Goal: Task Accomplishment & Management: Manage account settings

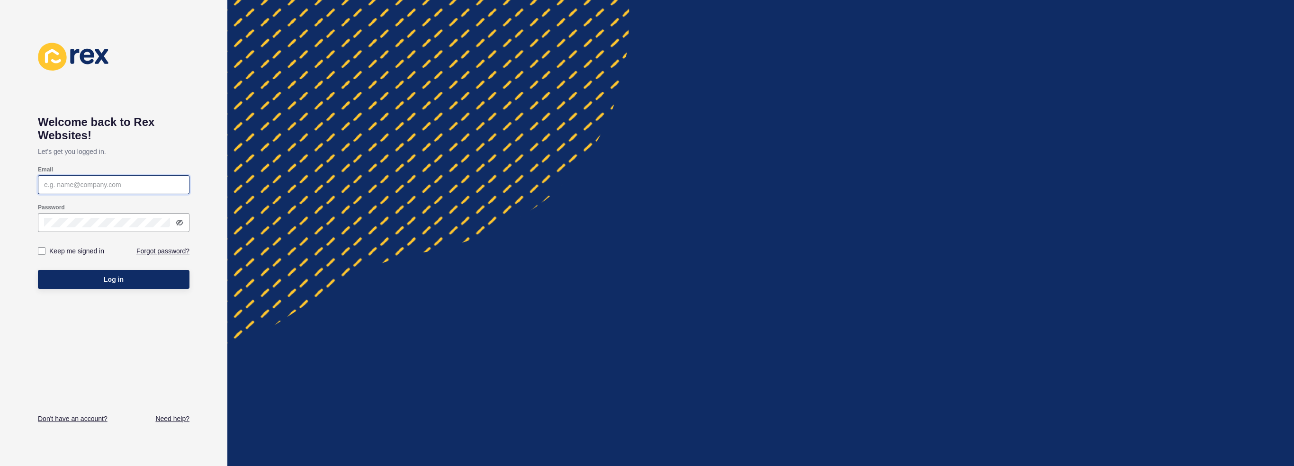
type input "[PERSON_NAME][EMAIL_ADDRESS][DOMAIN_NAME]"
click at [127, 282] on button "Log in" at bounding box center [114, 279] width 152 height 19
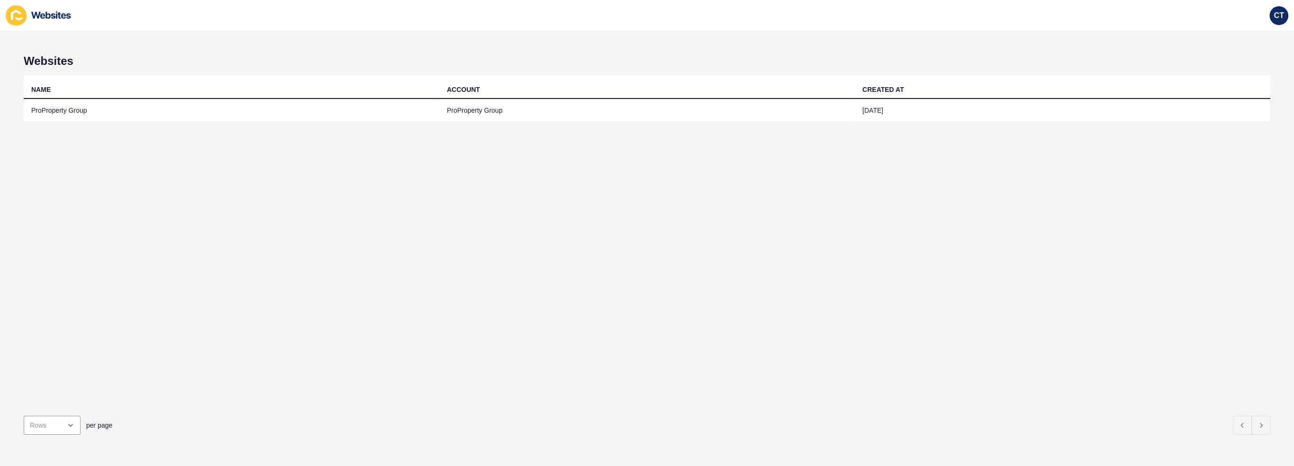
click at [106, 114] on td "ProProperty Group" at bounding box center [231, 110] width 415 height 23
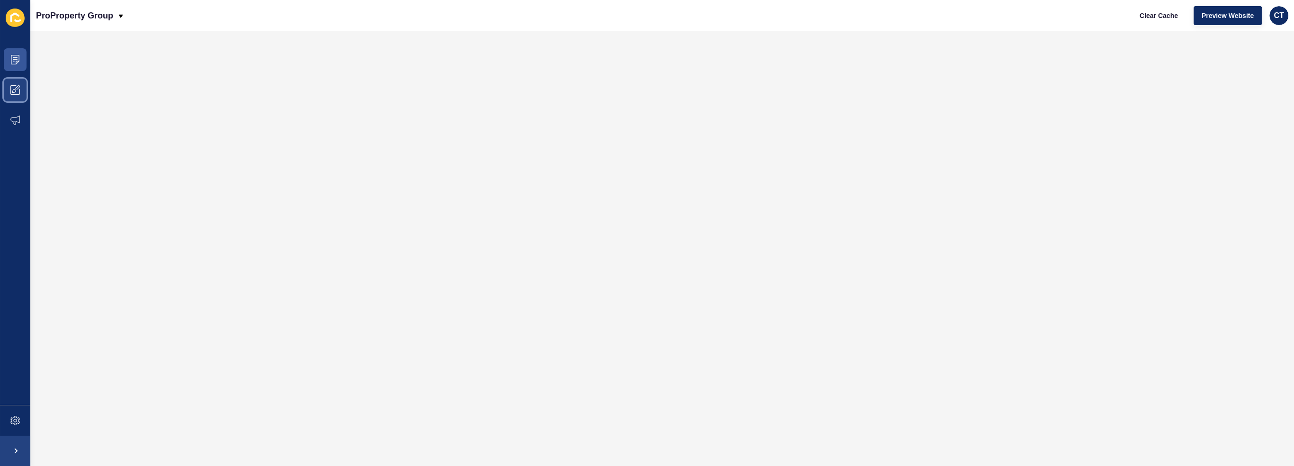
click at [17, 91] on icon at bounding box center [14, 89] width 9 height 9
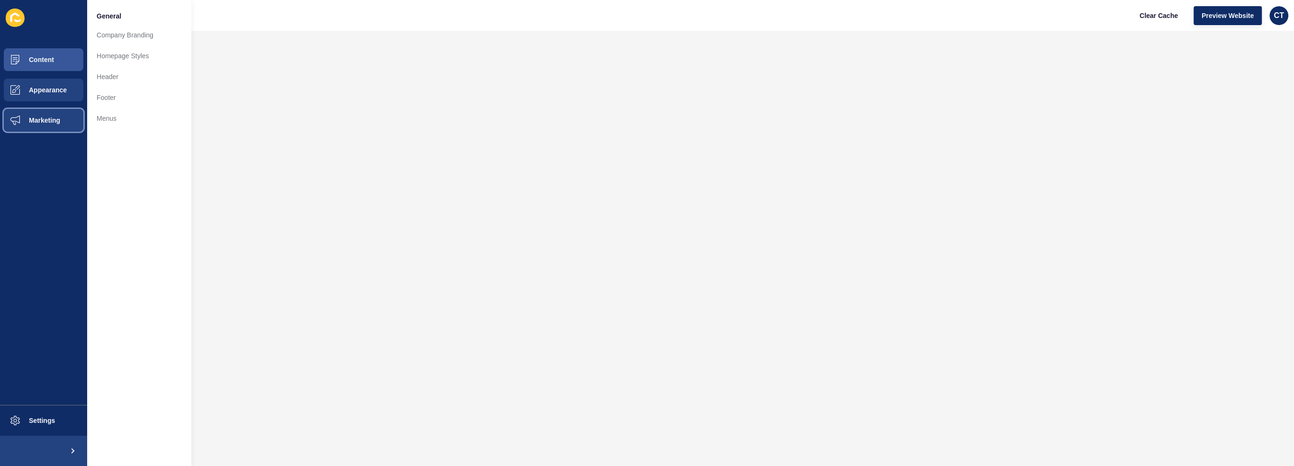
click at [48, 118] on span "Marketing" at bounding box center [30, 121] width 62 height 8
click at [53, 90] on span "Appearance" at bounding box center [33, 90] width 68 height 8
click at [140, 56] on link "Homepage Styles" at bounding box center [139, 55] width 104 height 21
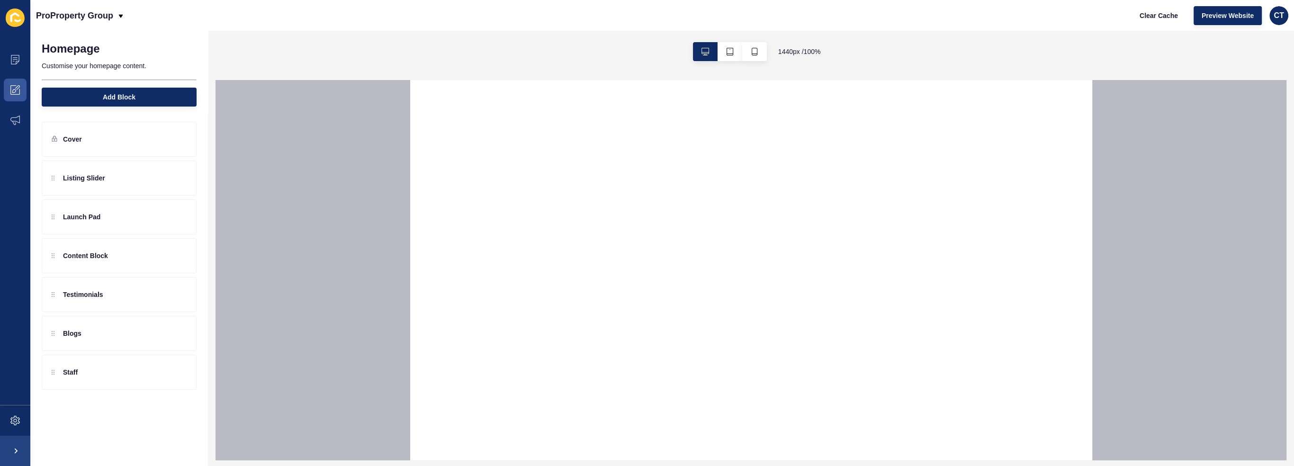
select select
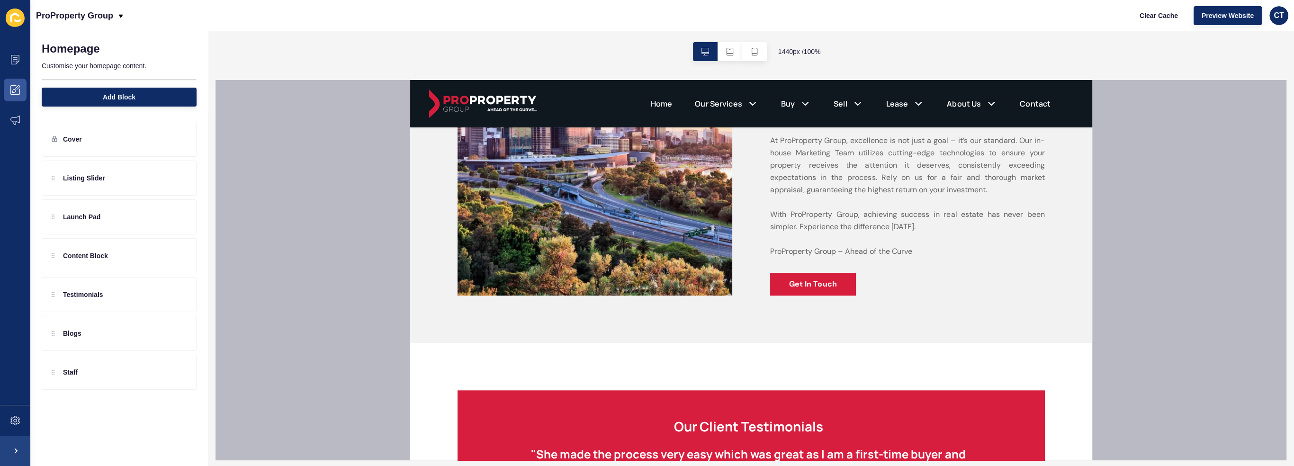
scroll to position [1271, 0]
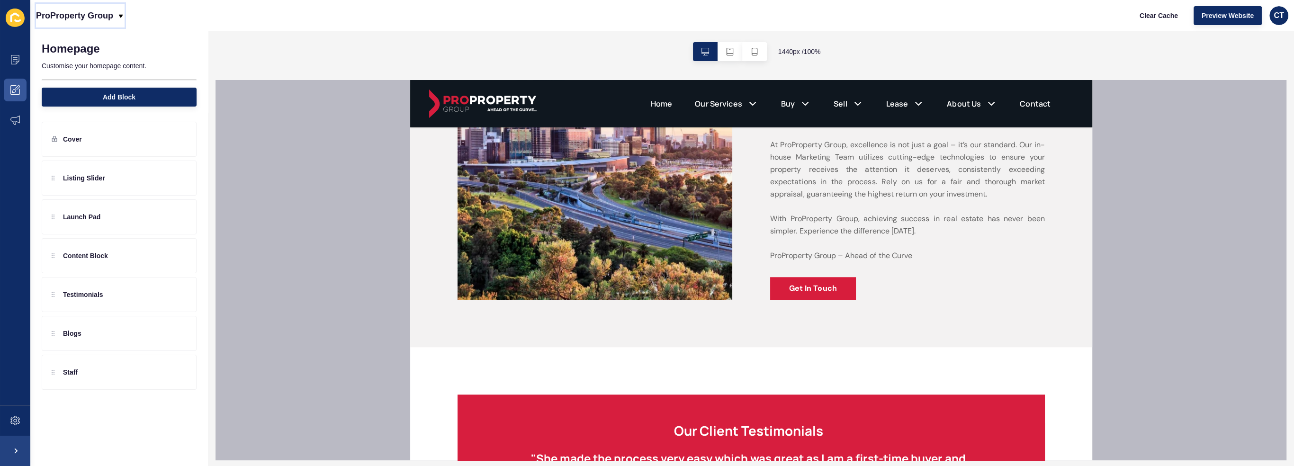
click at [90, 20] on p "ProProperty Group" at bounding box center [74, 16] width 77 height 24
click at [226, 16] on div "ProProperty Group Clear Cache Preview Website CT" at bounding box center [662, 15] width 1264 height 31
click at [86, 14] on p "ProProperty Group" at bounding box center [74, 16] width 77 height 24
click at [73, 41] on div "Back to website list" at bounding box center [78, 43] width 68 height 17
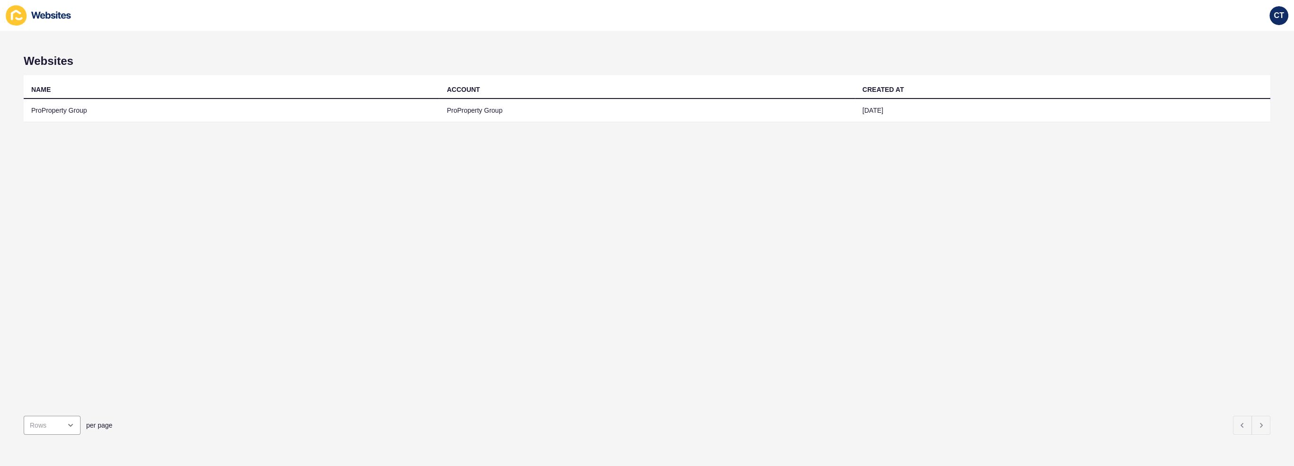
click at [54, 103] on td "ProProperty Group" at bounding box center [231, 110] width 415 height 23
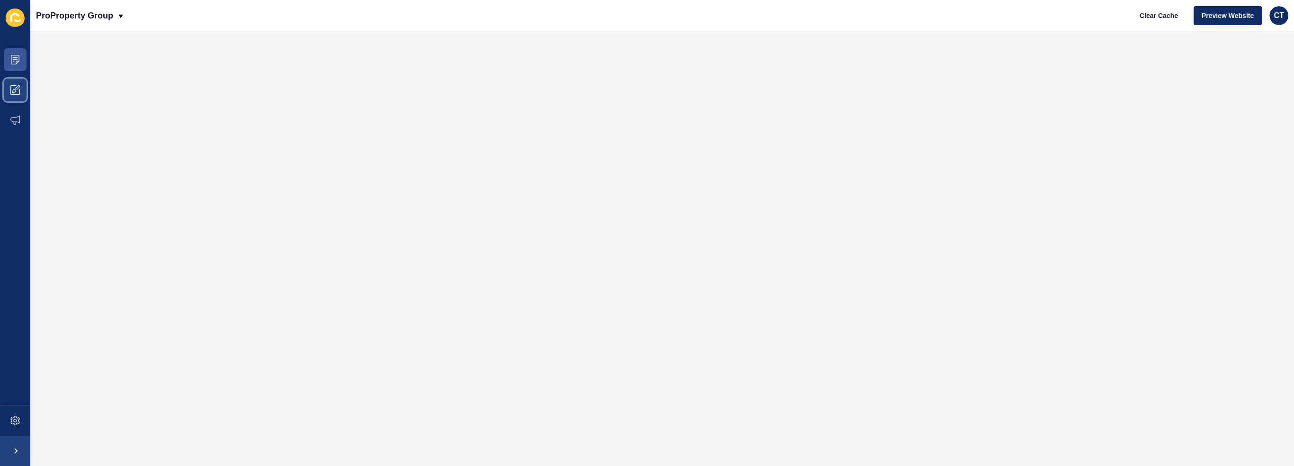
click at [16, 90] on icon at bounding box center [14, 89] width 9 height 9
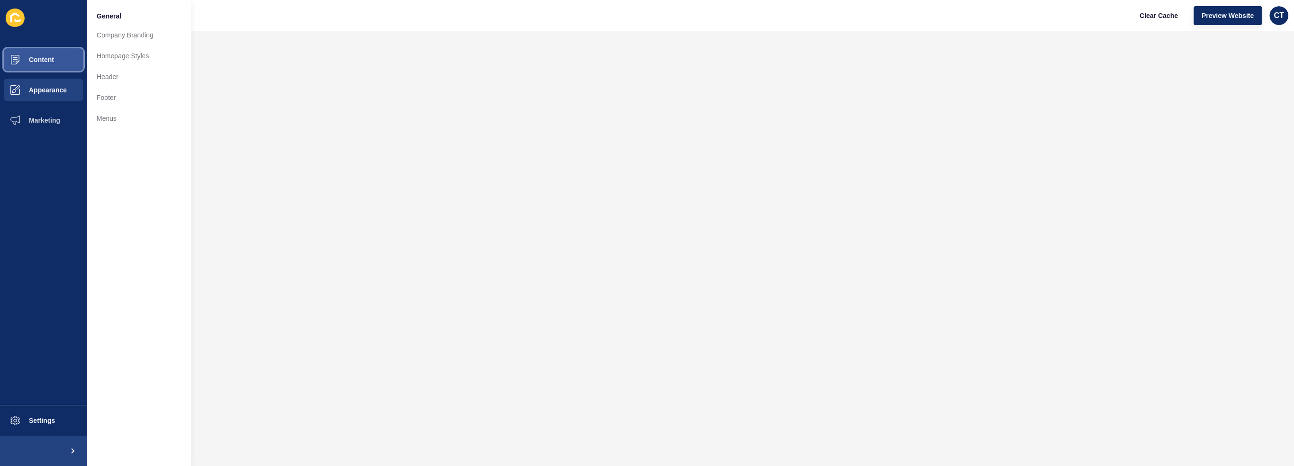
drag, startPoint x: 29, startPoint y: 68, endPoint x: 38, endPoint y: 66, distance: 9.7
click at [29, 68] on span at bounding box center [15, 60] width 30 height 30
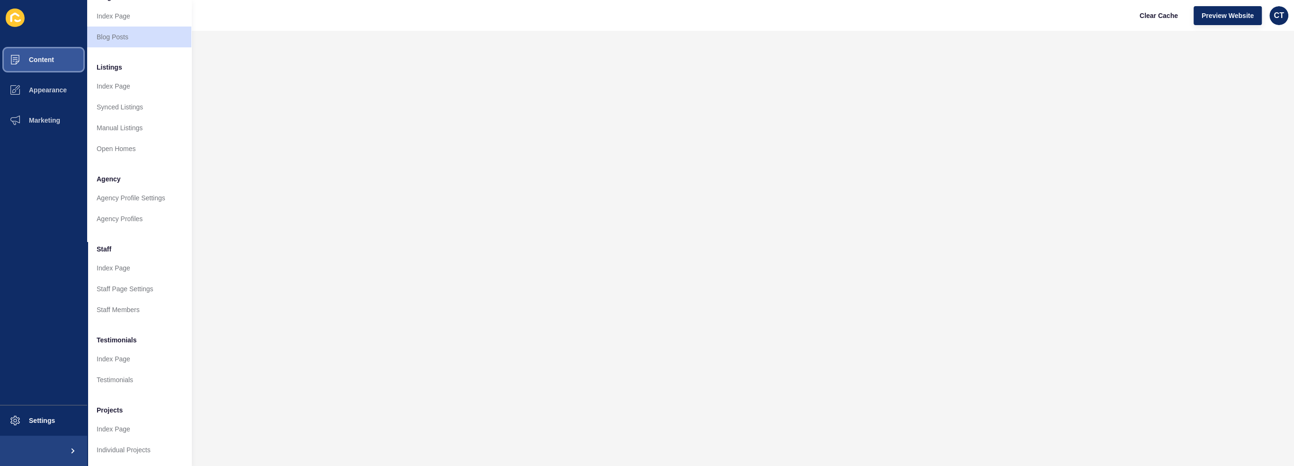
scroll to position [96, 0]
click at [29, 90] on span "Appearance" at bounding box center [33, 90] width 68 height 8
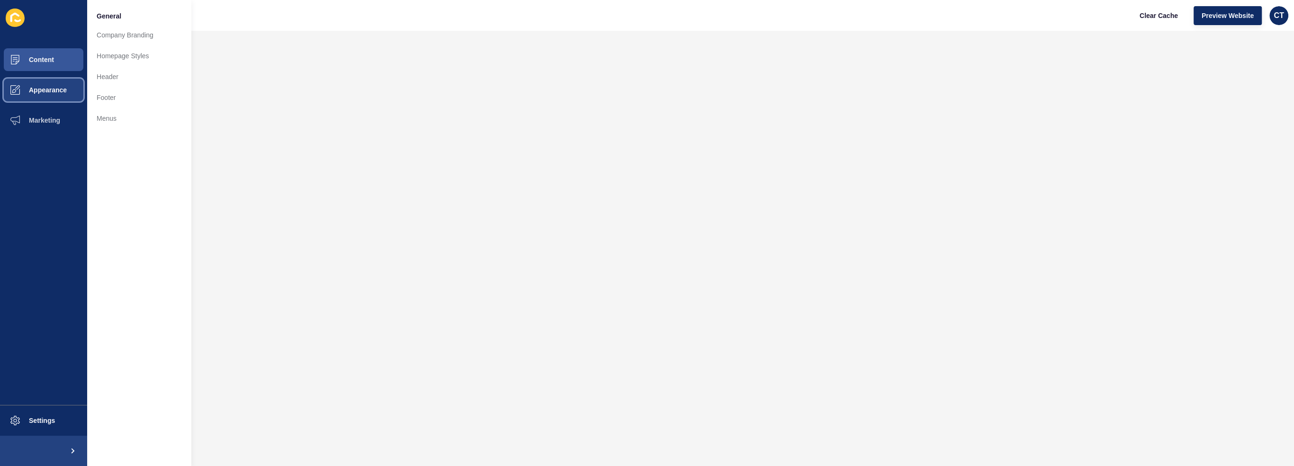
scroll to position [0, 0]
click at [128, 97] on link "Footer" at bounding box center [139, 97] width 104 height 21
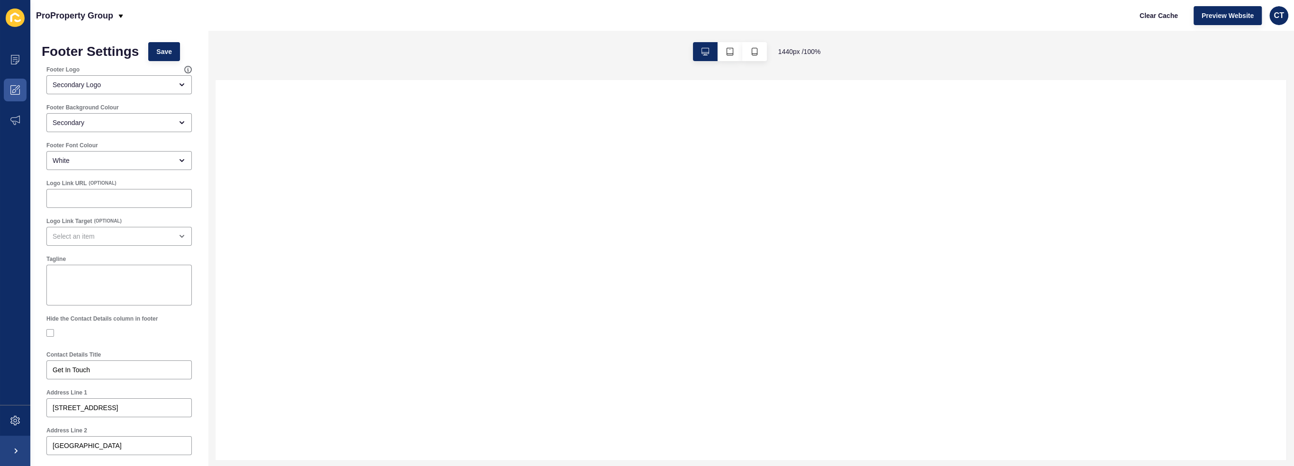
select select
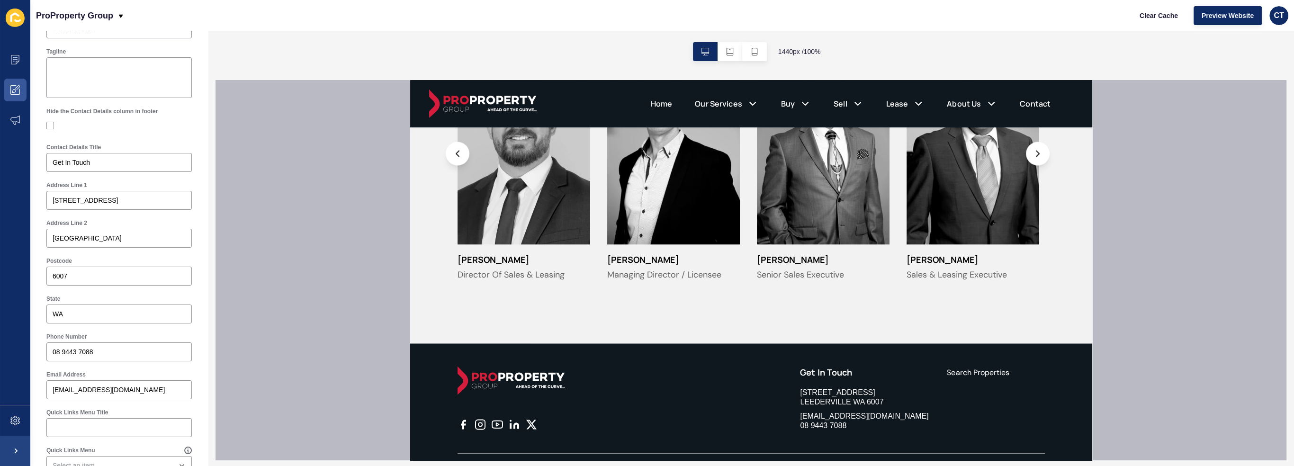
scroll to position [26, 0]
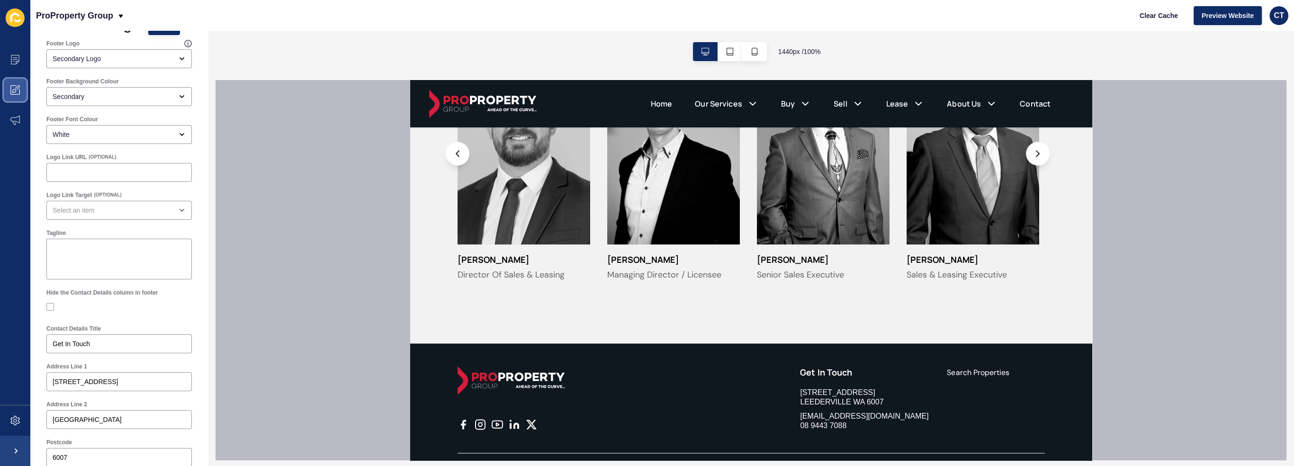
click at [14, 84] on span at bounding box center [15, 90] width 30 height 30
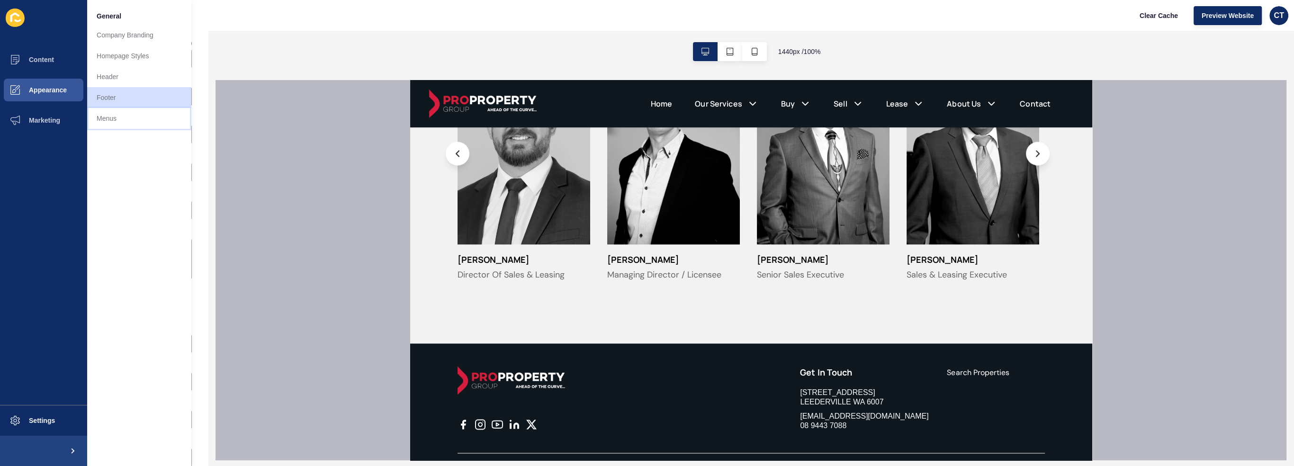
click at [115, 119] on link "Menus" at bounding box center [139, 118] width 104 height 21
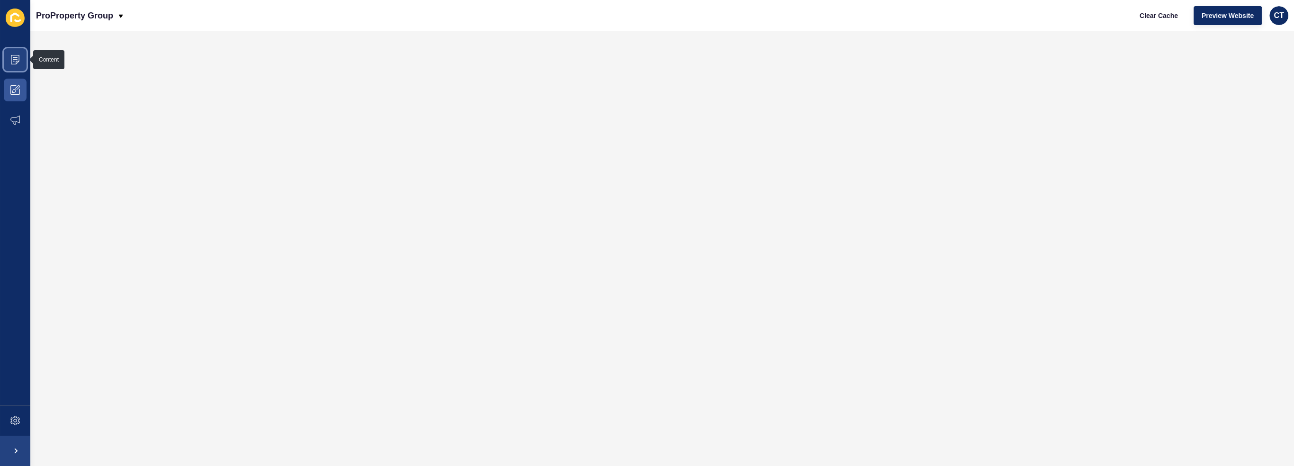
click at [15, 59] on icon at bounding box center [15, 59] width 5 height 0
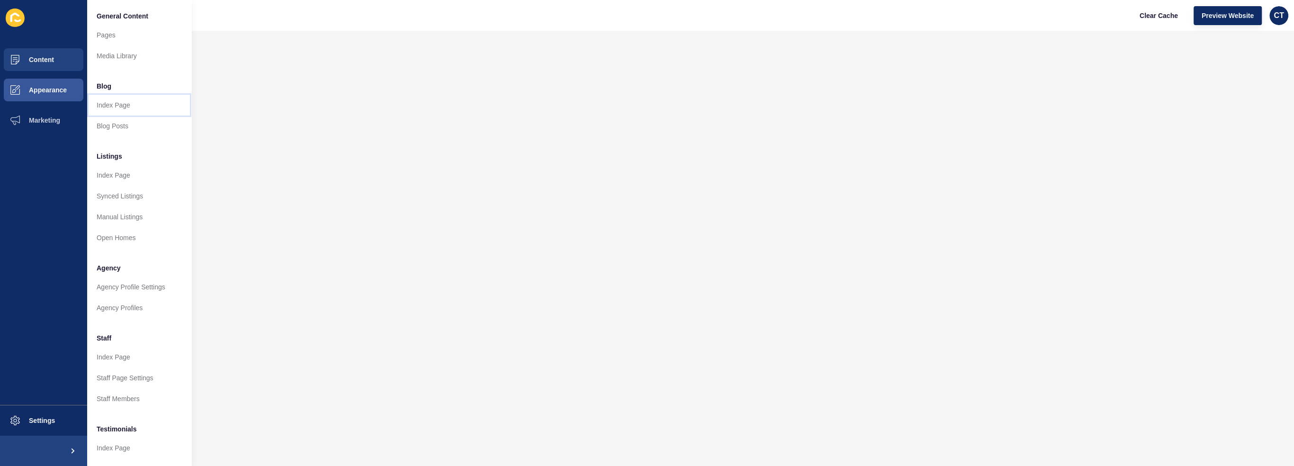
click at [135, 102] on link "Index Page" at bounding box center [139, 105] width 104 height 21
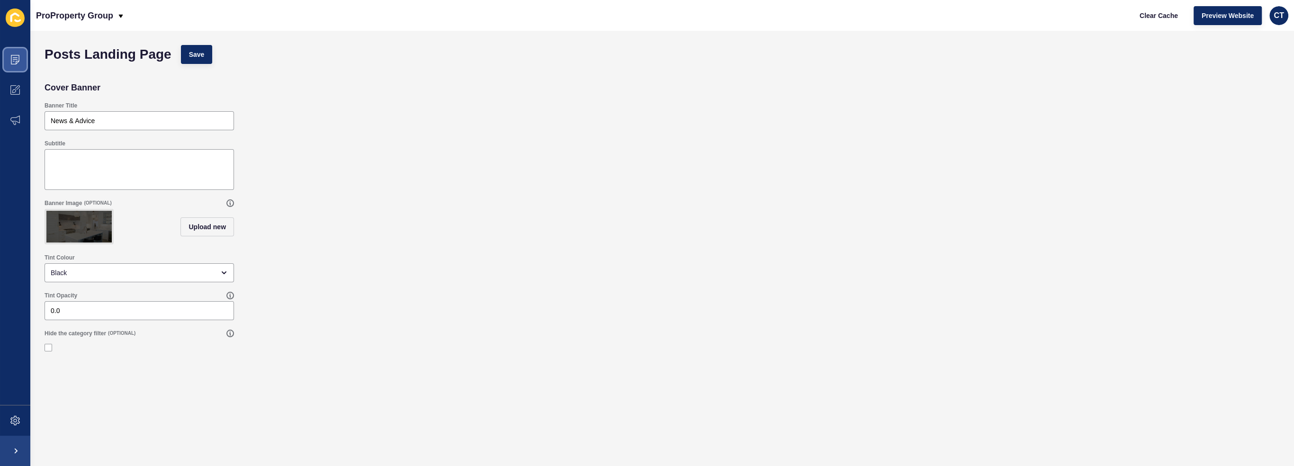
click at [20, 60] on span at bounding box center [15, 60] width 30 height 30
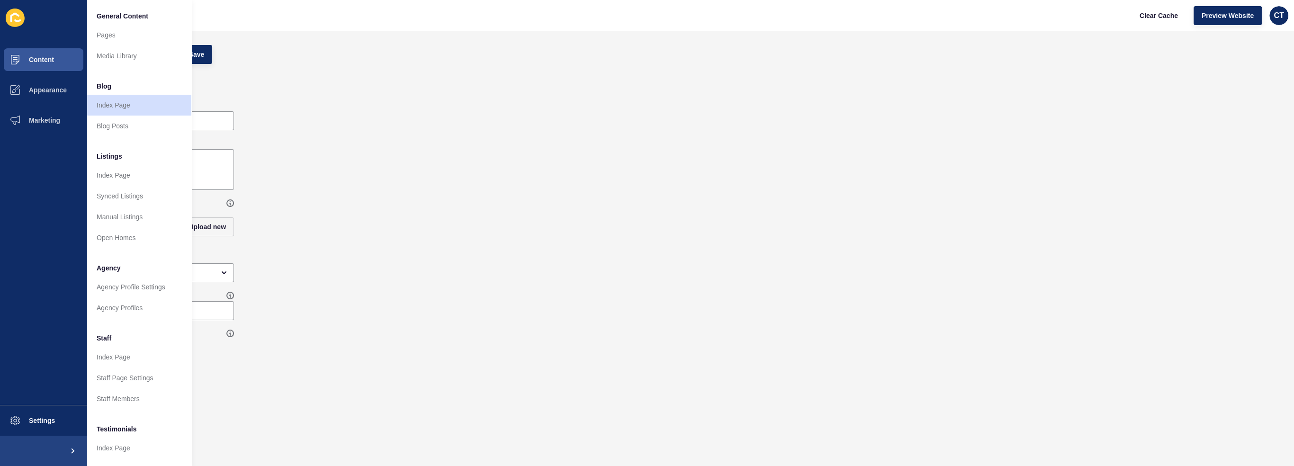
click at [527, 192] on div "Subtitle" at bounding box center [662, 165] width 1245 height 60
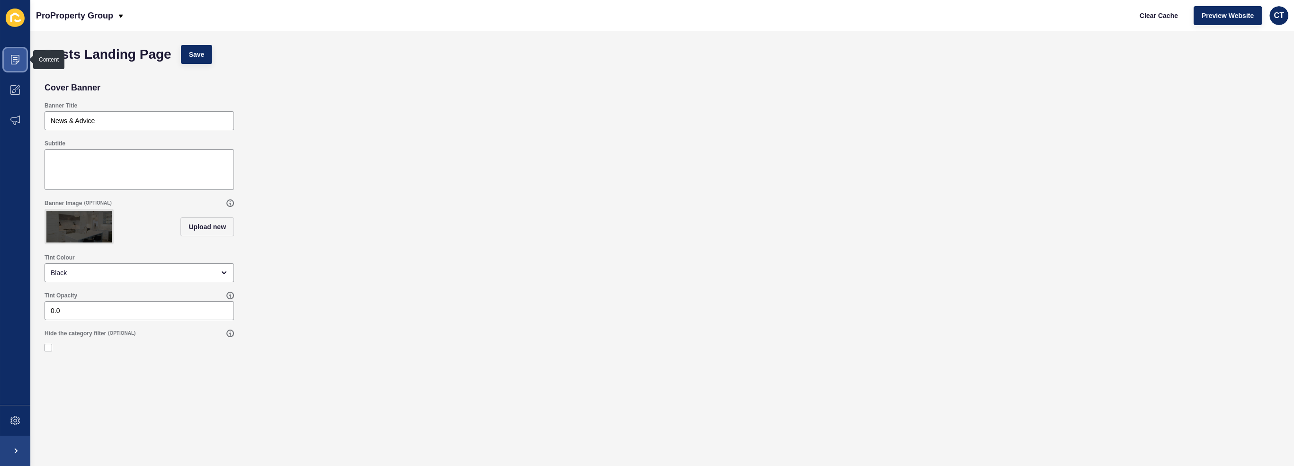
click at [16, 64] on span at bounding box center [15, 60] width 30 height 30
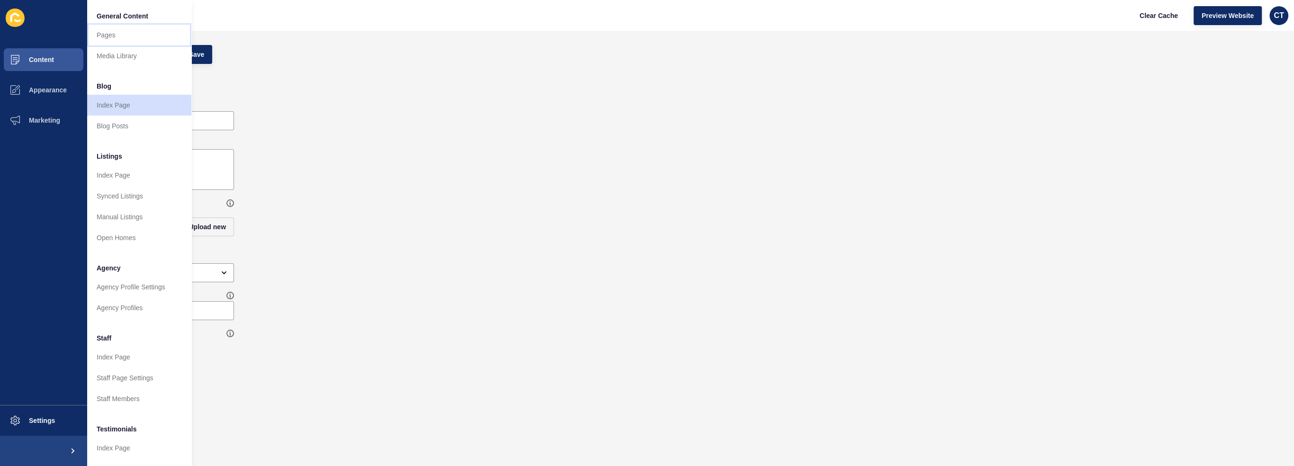
click at [112, 33] on link "Pages" at bounding box center [139, 35] width 104 height 21
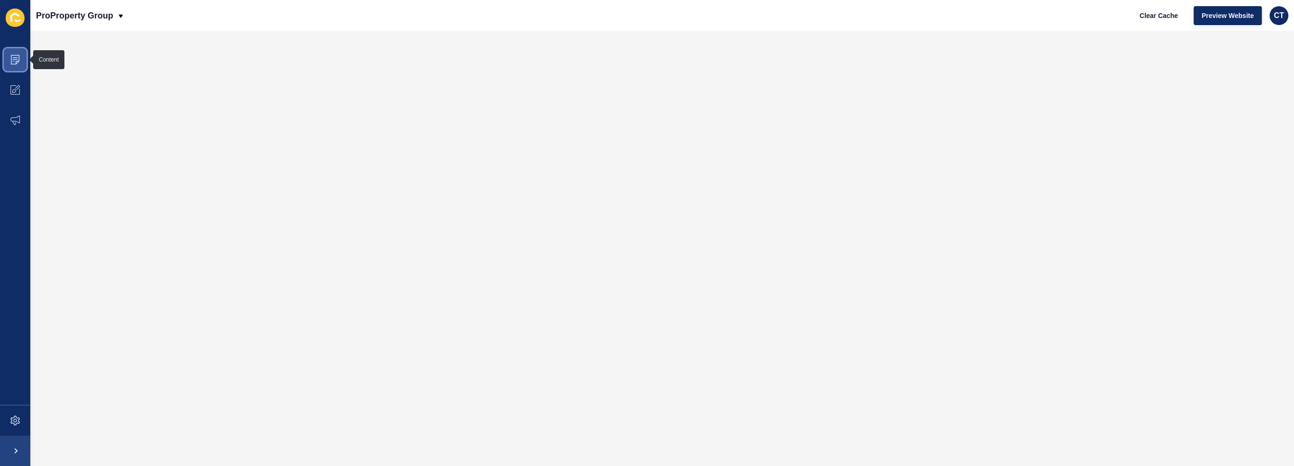
click at [17, 54] on span at bounding box center [15, 60] width 30 height 30
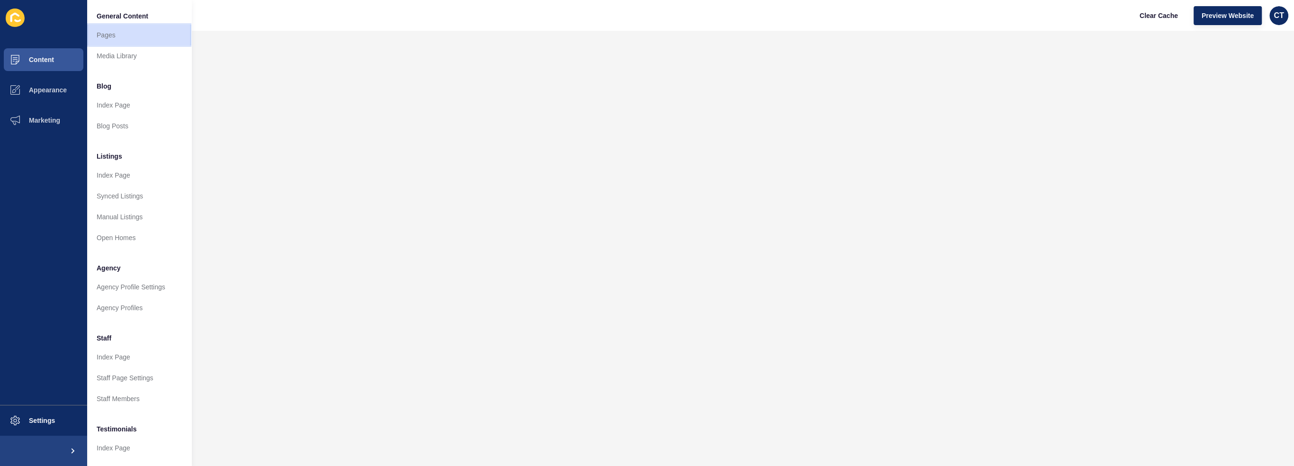
click at [109, 38] on link "Pages" at bounding box center [139, 35] width 104 height 21
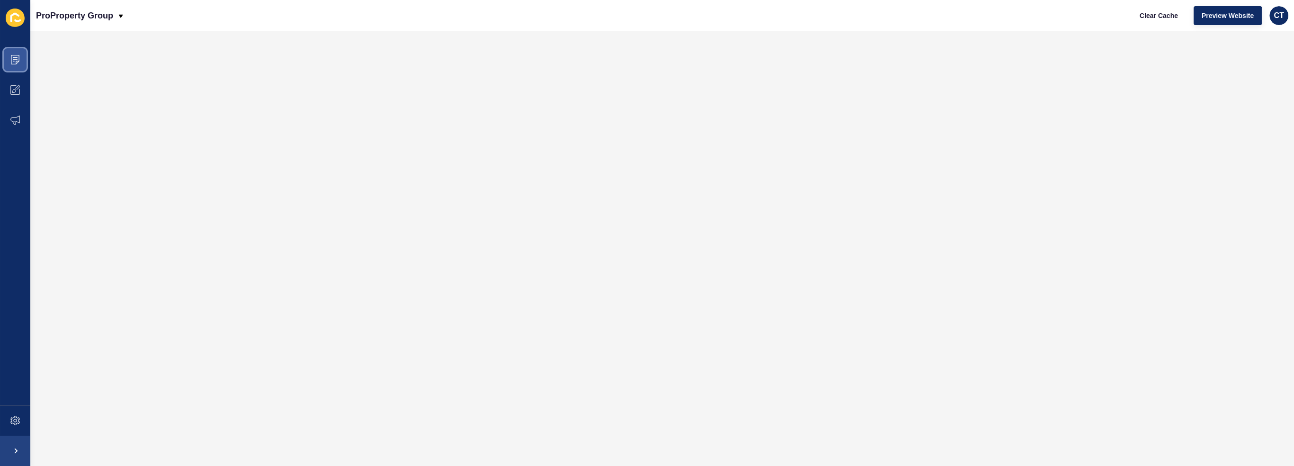
click at [14, 55] on icon at bounding box center [14, 59] width 9 height 9
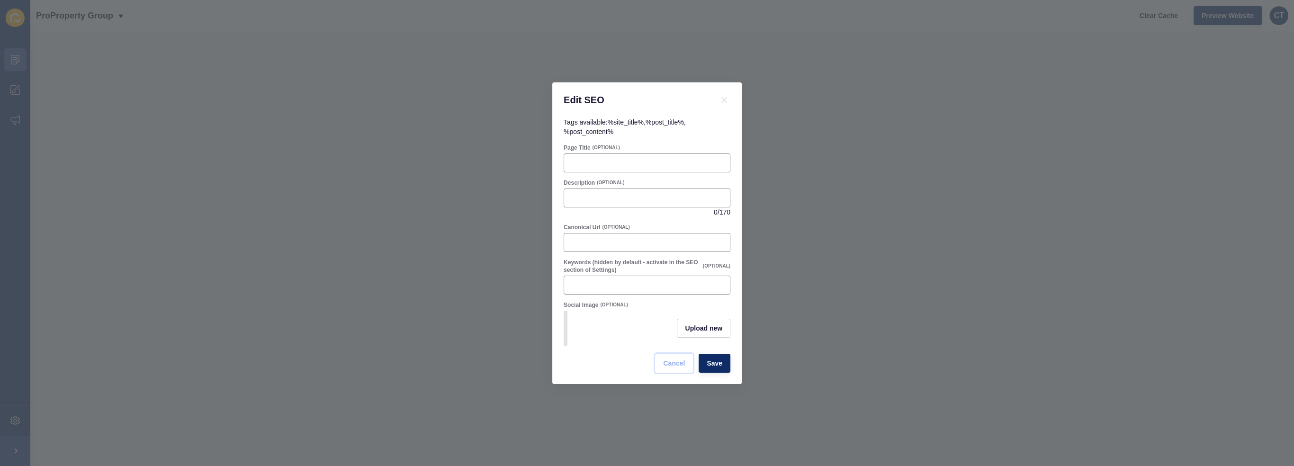
click at [677, 372] on button "Cancel" at bounding box center [674, 363] width 38 height 19
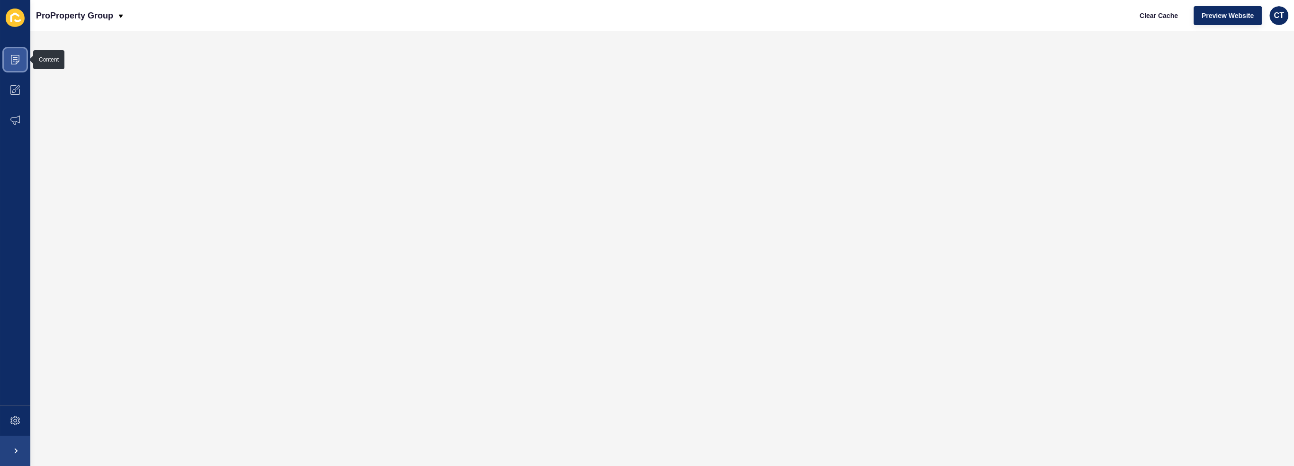
click at [17, 54] on span at bounding box center [15, 60] width 30 height 30
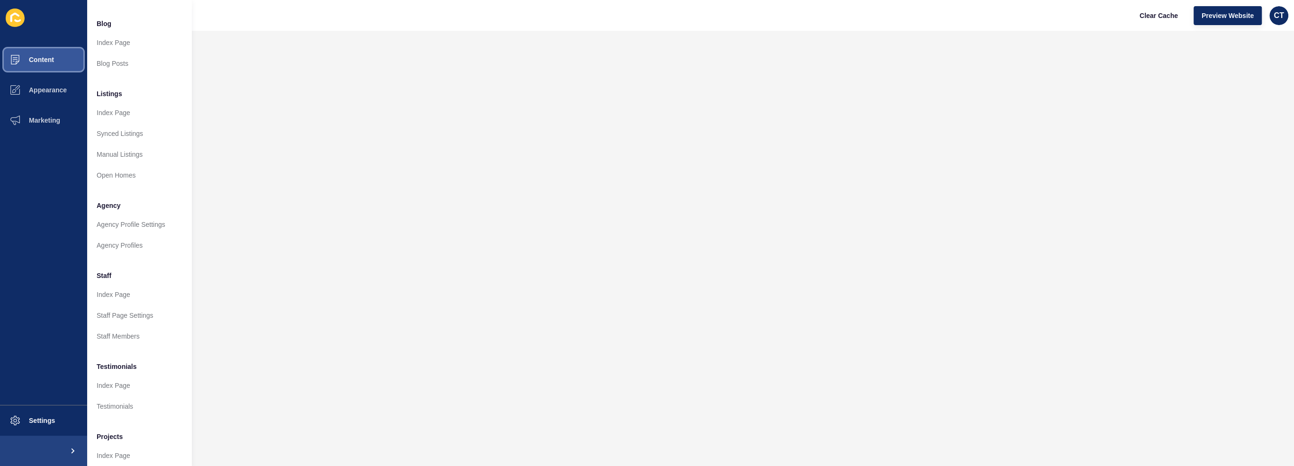
scroll to position [48, 0]
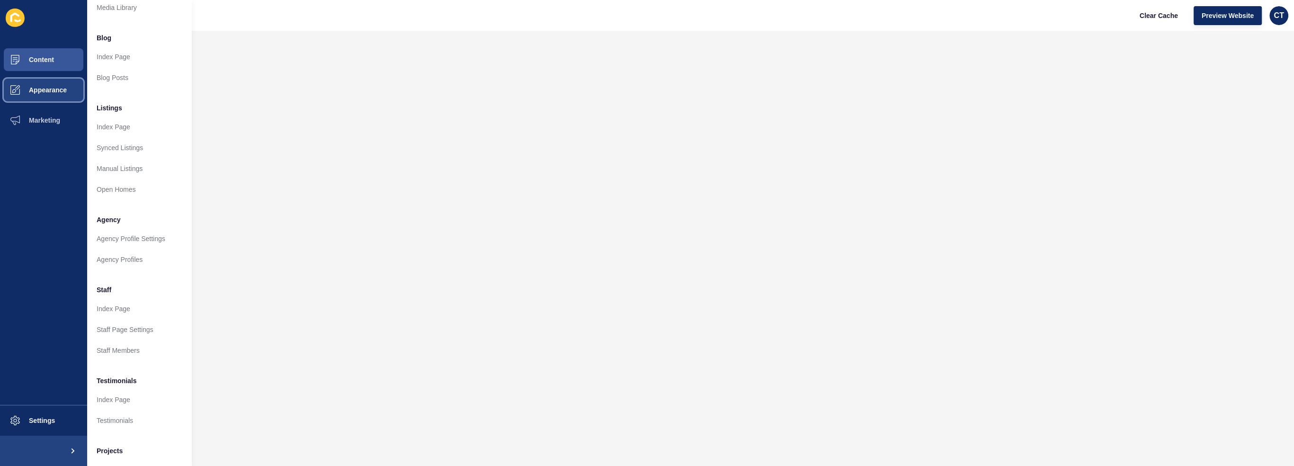
drag, startPoint x: 47, startPoint y: 88, endPoint x: 55, endPoint y: 85, distance: 8.5
click at [47, 87] on span "Appearance" at bounding box center [33, 90] width 68 height 8
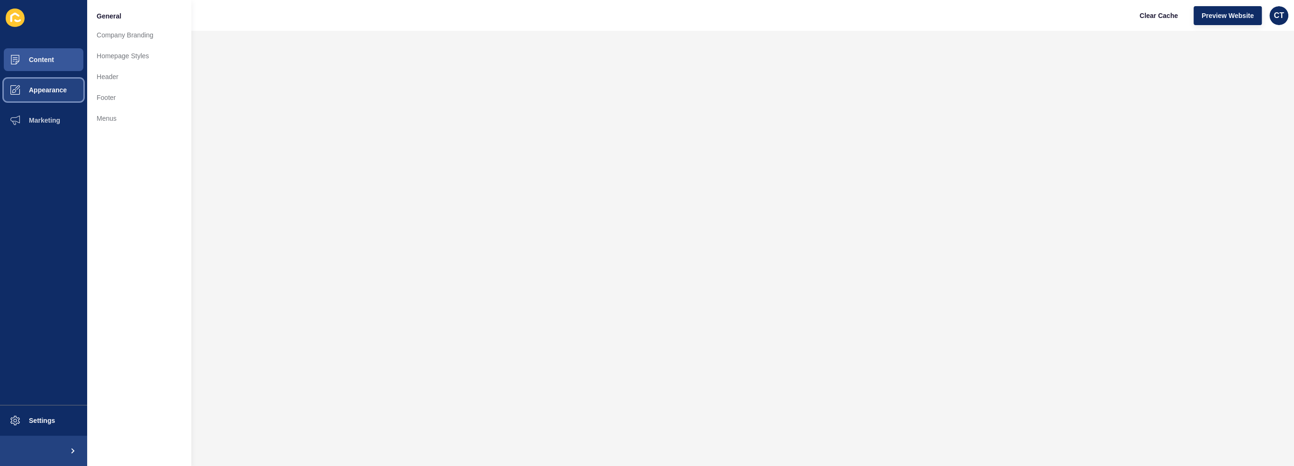
scroll to position [0, 0]
click at [55, 117] on span "Marketing" at bounding box center [30, 121] width 62 height 8
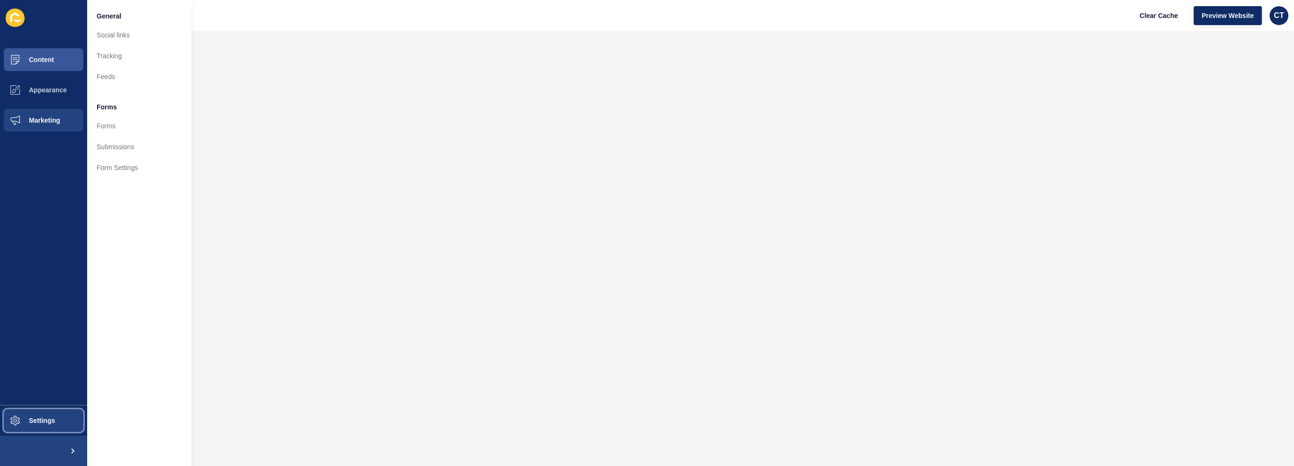
drag, startPoint x: 49, startPoint y: 419, endPoint x: 69, endPoint y: 413, distance: 21.0
click at [49, 419] on span "Settings" at bounding box center [27, 421] width 56 height 8
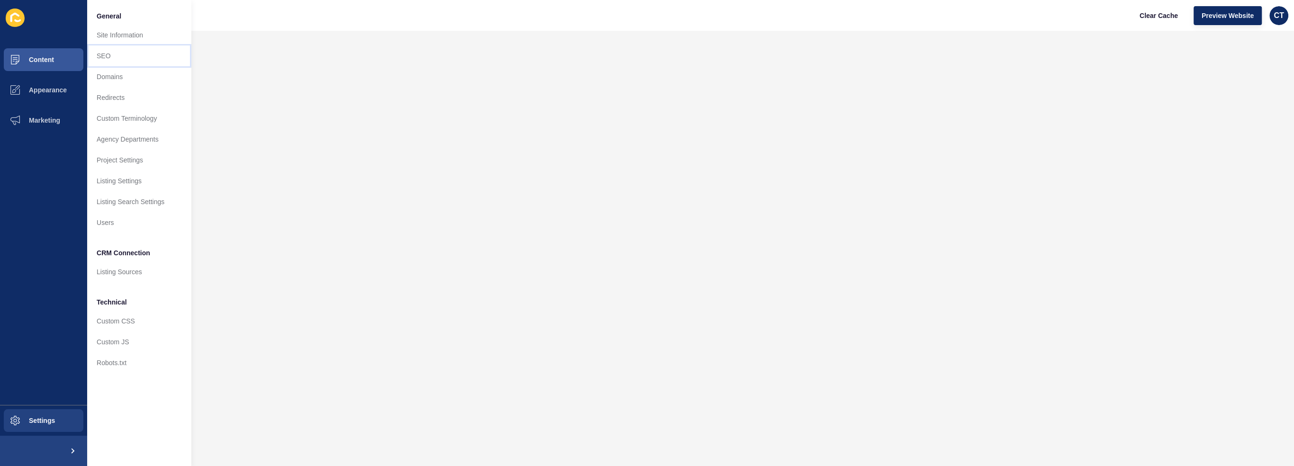
click at [131, 58] on link "SEO" at bounding box center [139, 55] width 104 height 21
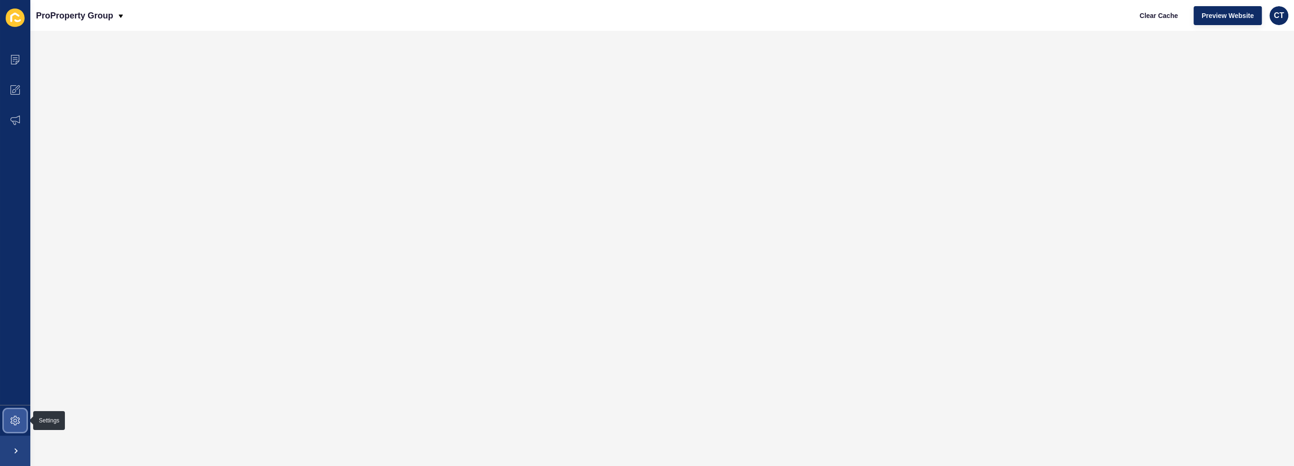
click at [21, 422] on span at bounding box center [15, 421] width 30 height 30
click at [11, 419] on icon at bounding box center [14, 420] width 9 height 9
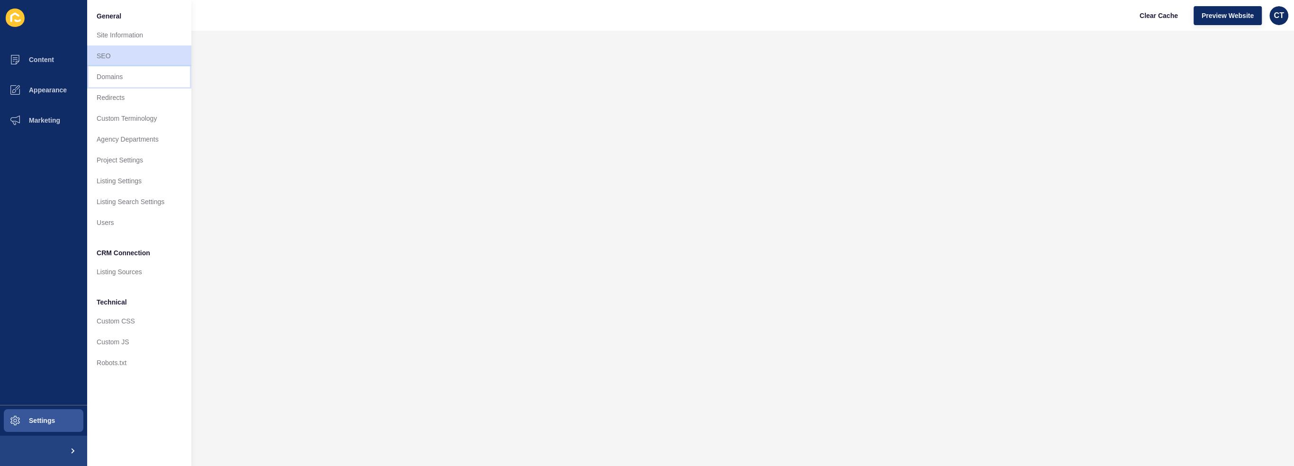
click at [124, 81] on link "Domains" at bounding box center [139, 76] width 104 height 21
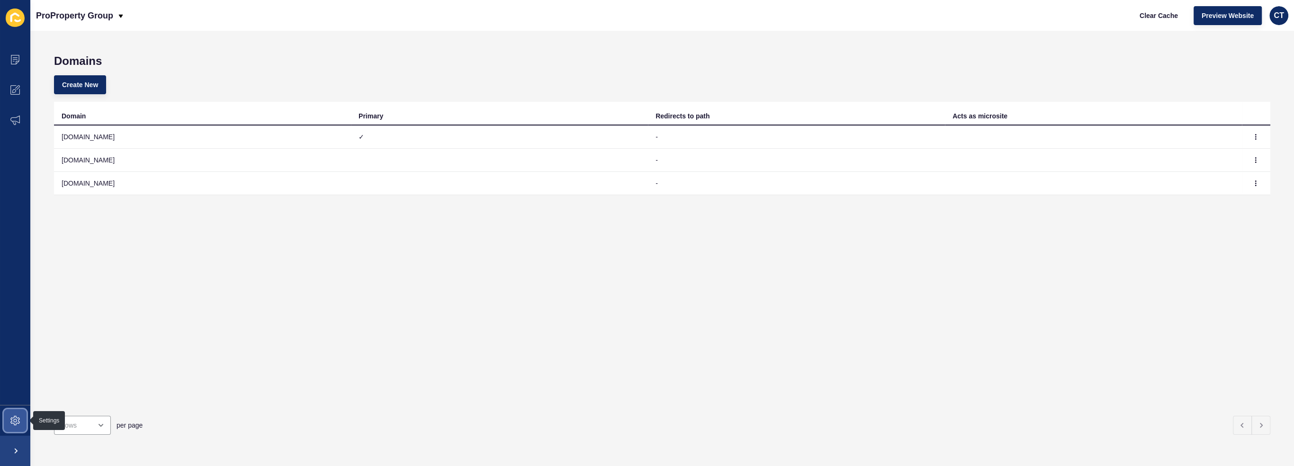
click at [17, 422] on icon at bounding box center [14, 420] width 9 height 9
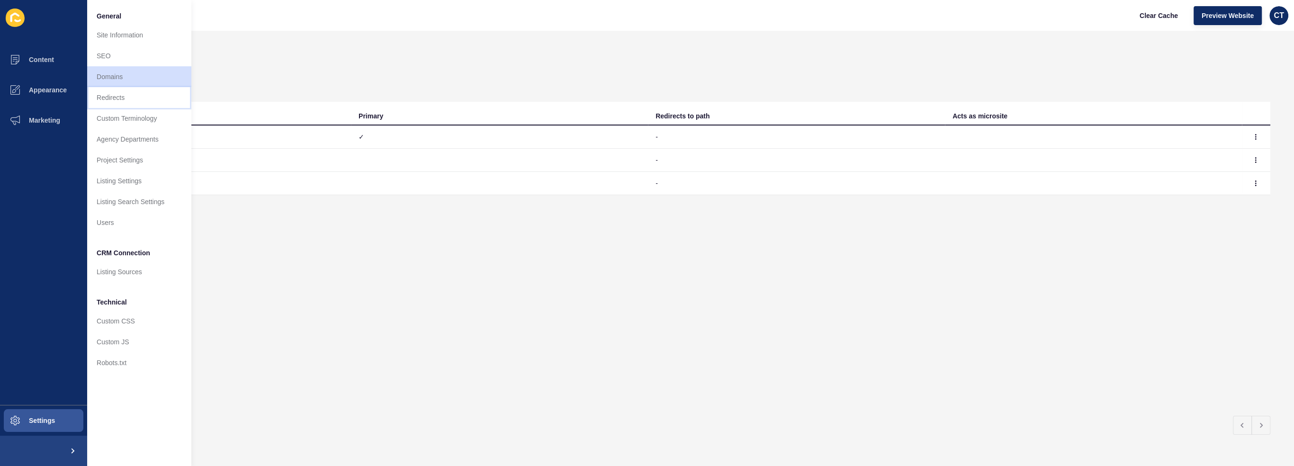
click at [125, 103] on link "Redirects" at bounding box center [139, 97] width 104 height 21
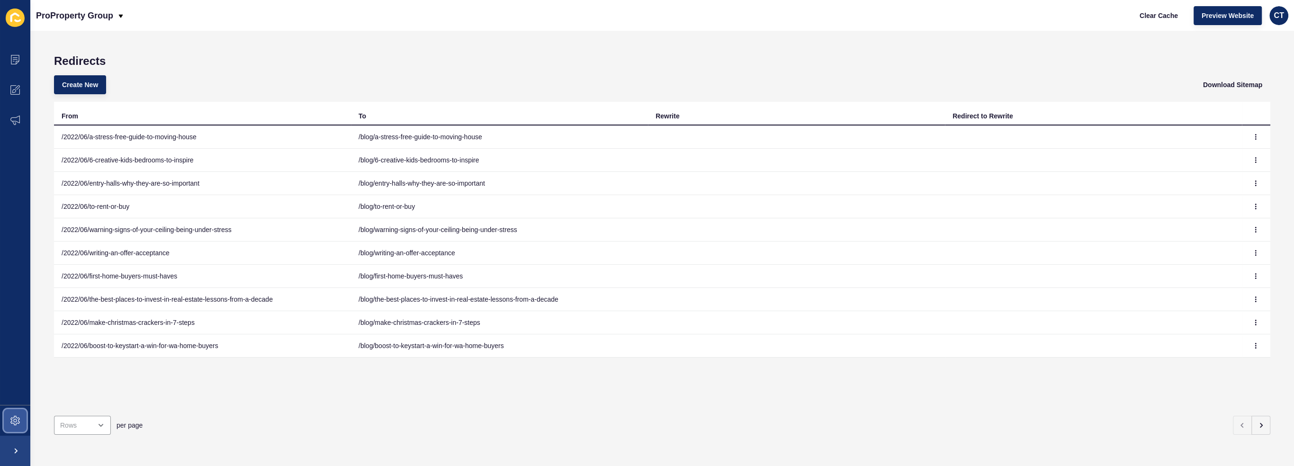
click at [21, 424] on span at bounding box center [15, 421] width 30 height 30
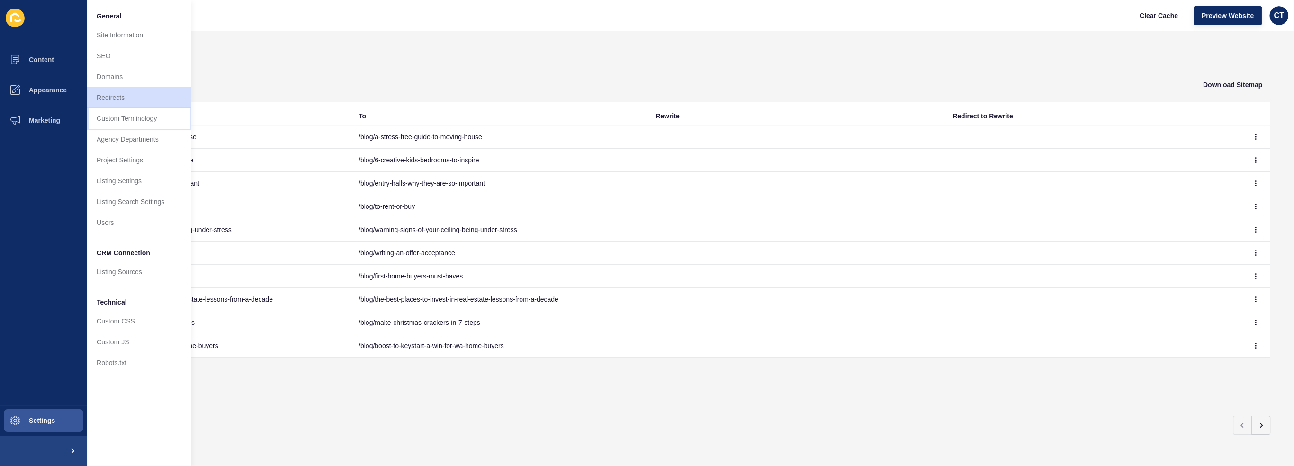
click at [146, 116] on link "Custom Terminology" at bounding box center [139, 118] width 104 height 21
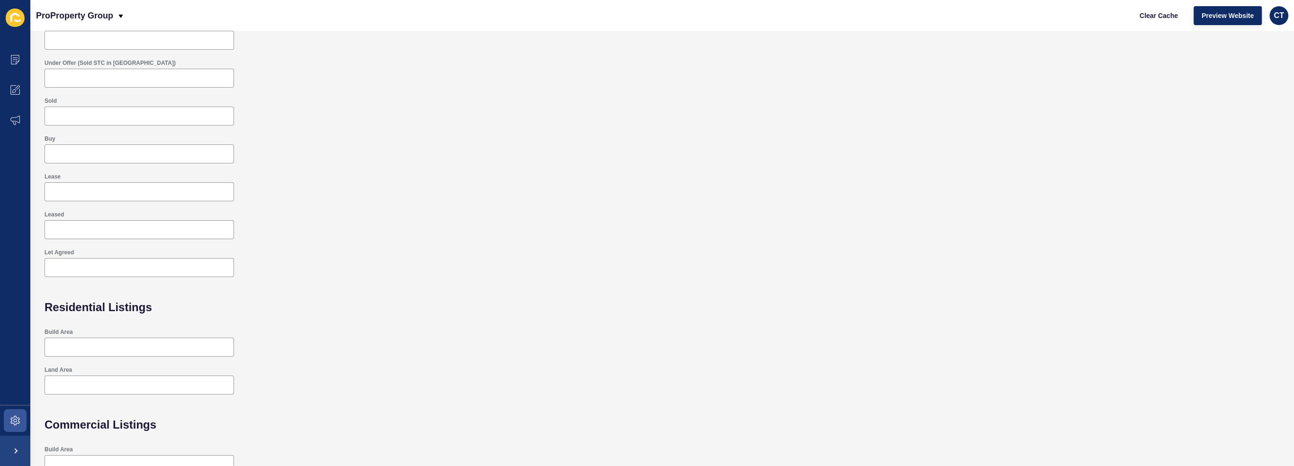
scroll to position [144, 0]
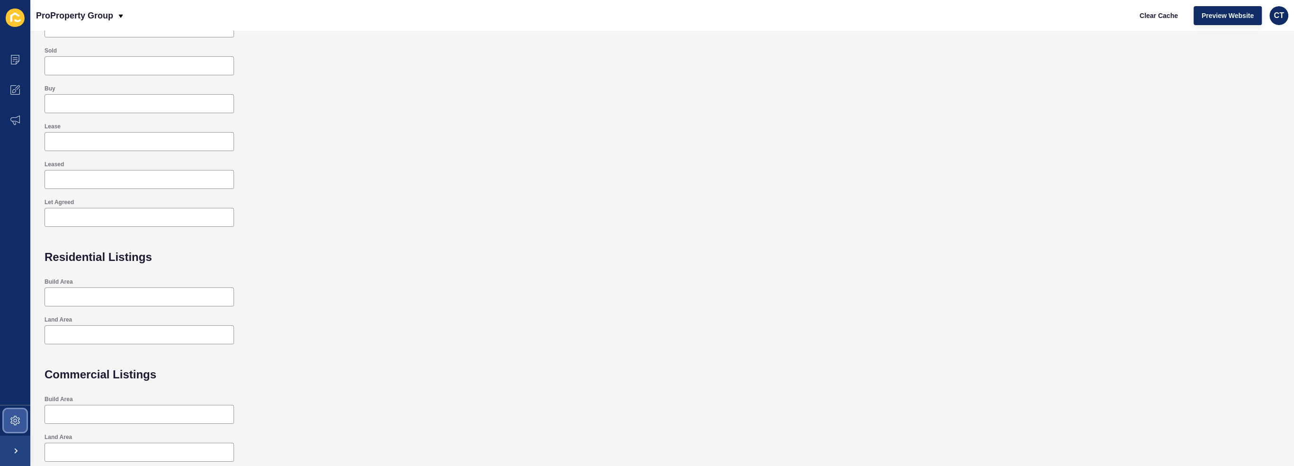
click at [15, 410] on span at bounding box center [15, 421] width 30 height 30
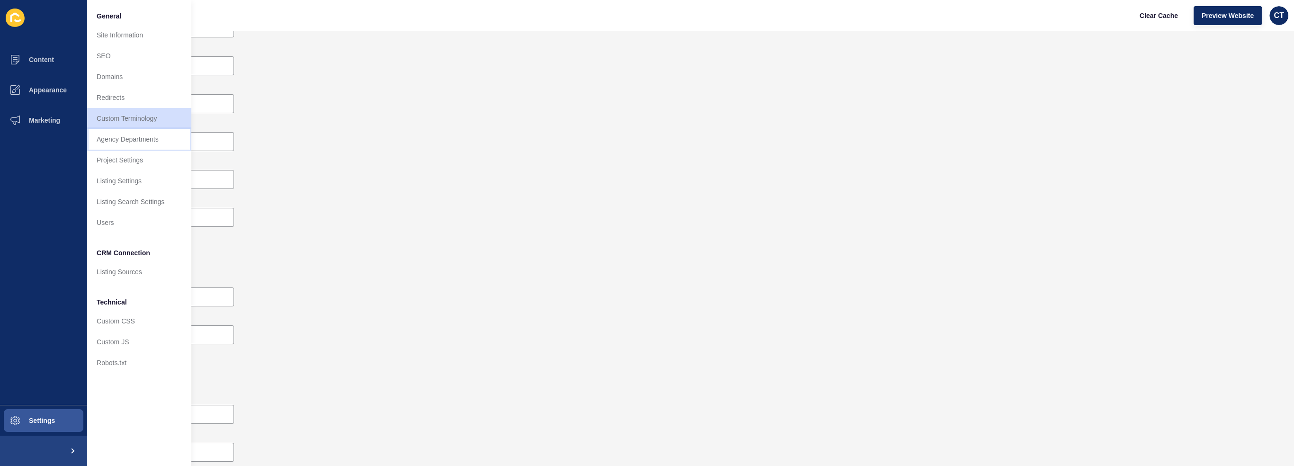
click at [151, 144] on link "Agency Departments" at bounding box center [139, 139] width 104 height 21
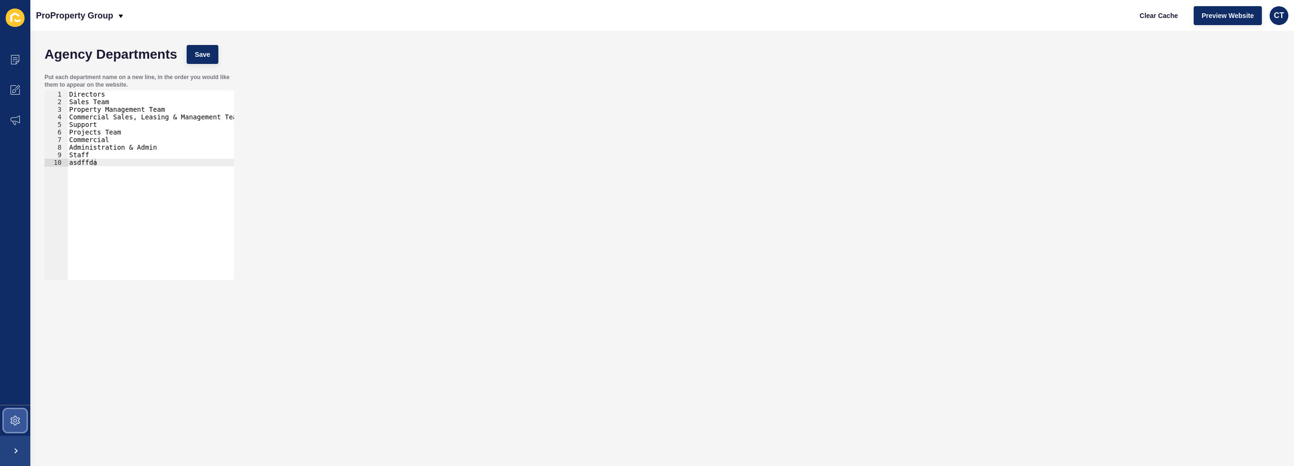
click at [13, 429] on span at bounding box center [15, 421] width 30 height 30
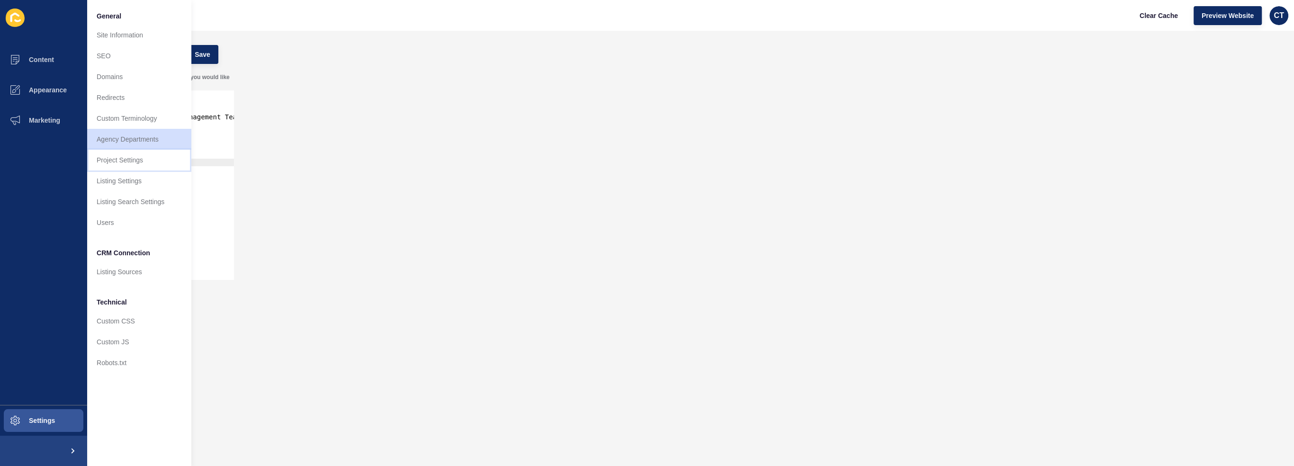
click at [132, 163] on link "Project Settings" at bounding box center [139, 160] width 104 height 21
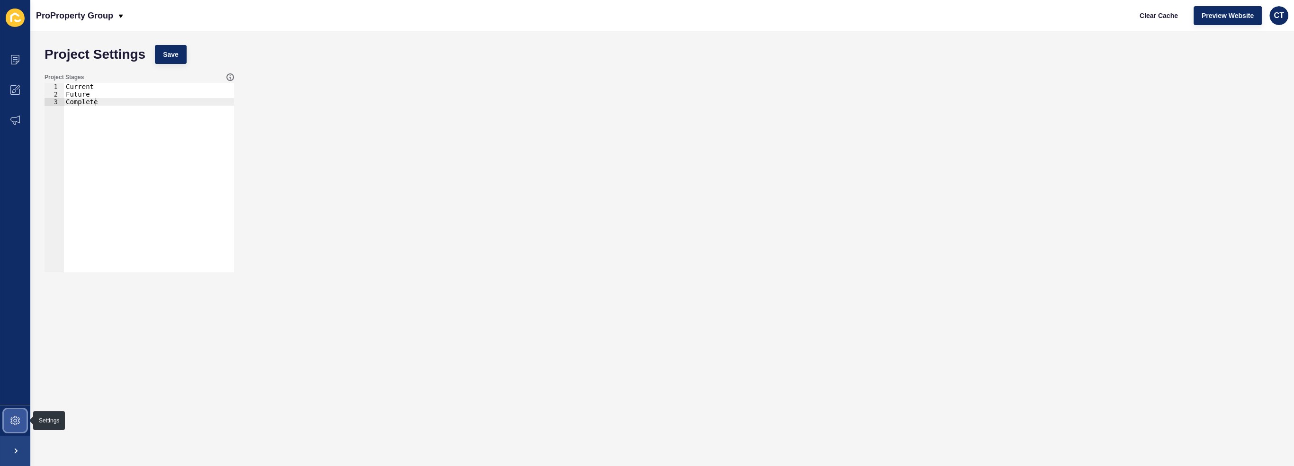
click at [14, 424] on icon at bounding box center [14, 420] width 9 height 9
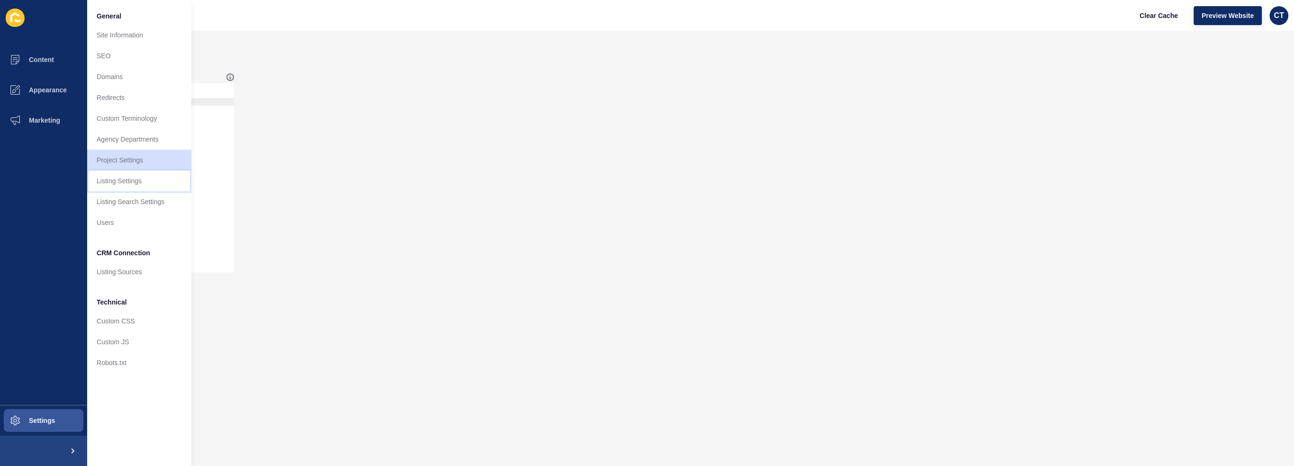
click at [120, 181] on link "Listing Settings" at bounding box center [139, 181] width 104 height 21
